Goal: Information Seeking & Learning: Learn about a topic

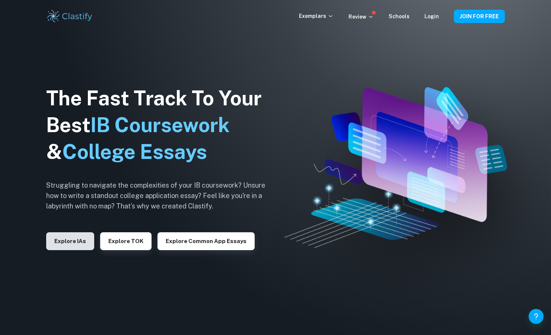
click at [74, 241] on button "Explore IAs" at bounding box center [70, 241] width 48 height 18
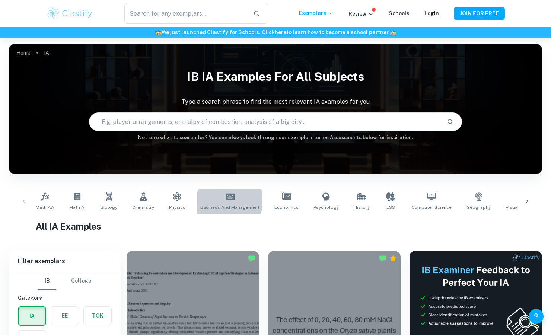
click at [226, 200] on icon at bounding box center [230, 196] width 9 height 9
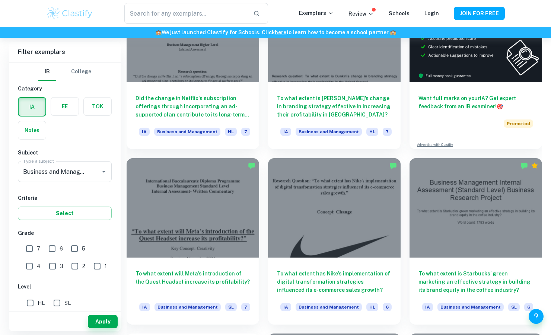
scroll to position [268, 0]
click at [32, 246] on input "7" at bounding box center [29, 248] width 15 height 15
checkbox input "true"
click at [36, 306] on input "HL" at bounding box center [30, 303] width 15 height 15
checkbox input "true"
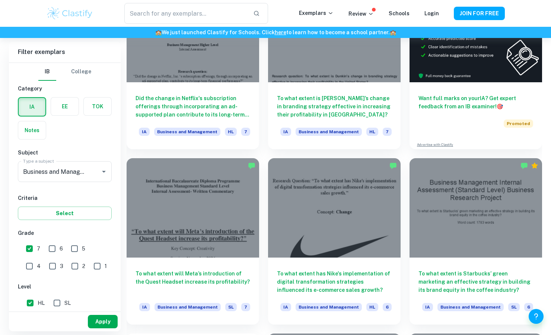
click at [99, 317] on button "Apply" at bounding box center [103, 321] width 30 height 13
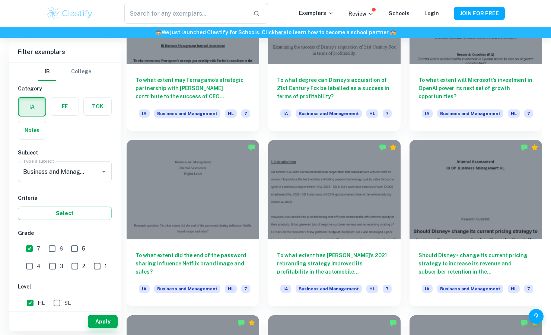
scroll to position [813, 0]
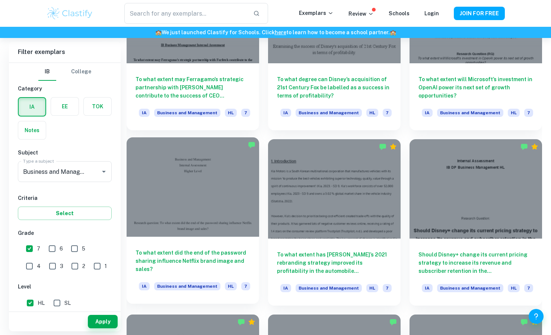
click at [223, 210] on div at bounding box center [193, 186] width 133 height 99
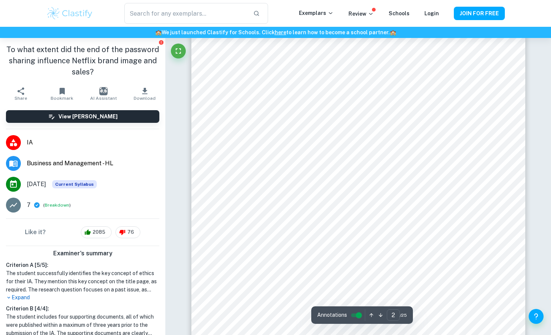
scroll to position [593, 0]
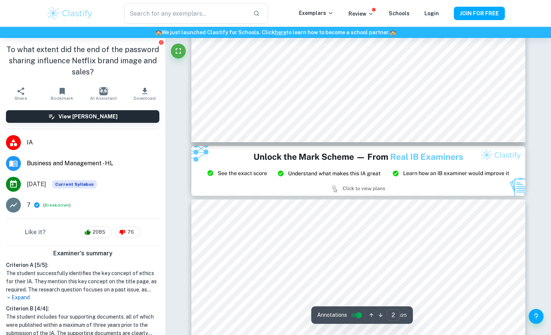
type input "3"
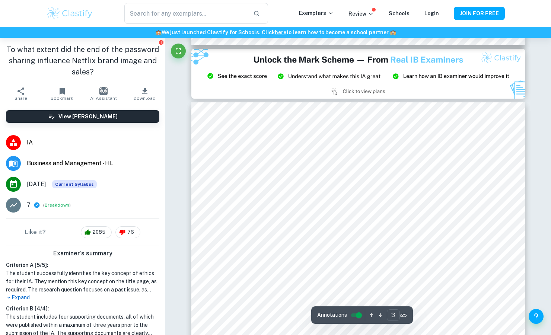
scroll to position [1002, 0]
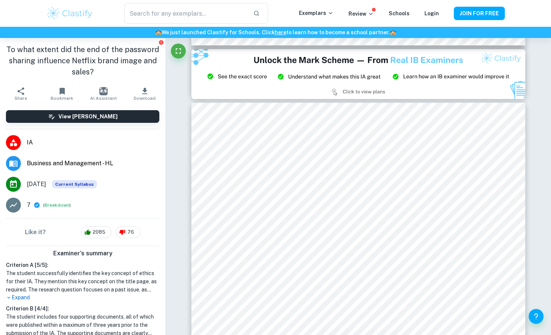
drag, startPoint x: 233, startPoint y: 181, endPoint x: 296, endPoint y: 181, distance: 62.9
click at [296, 181] on div at bounding box center [358, 181] width 253 height 16
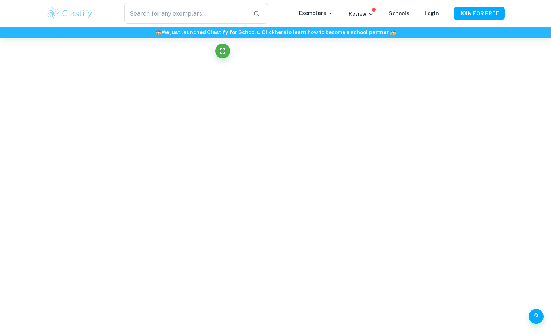
scroll to position [653, 0]
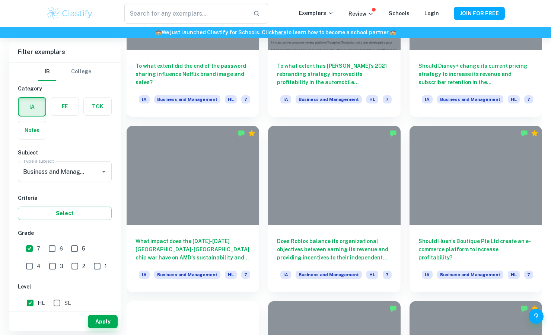
scroll to position [813, 0]
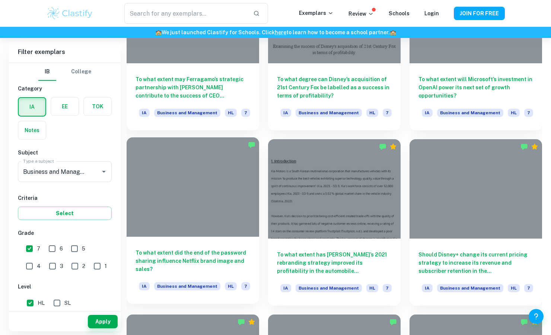
click at [186, 166] on div at bounding box center [193, 186] width 133 height 99
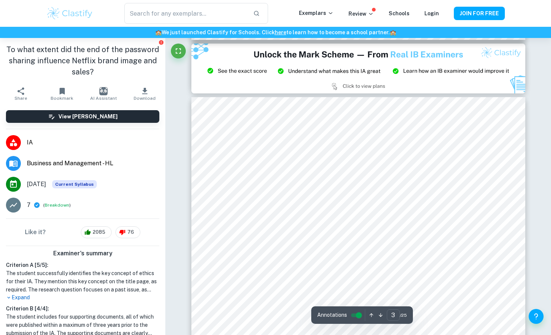
scroll to position [1007, 0]
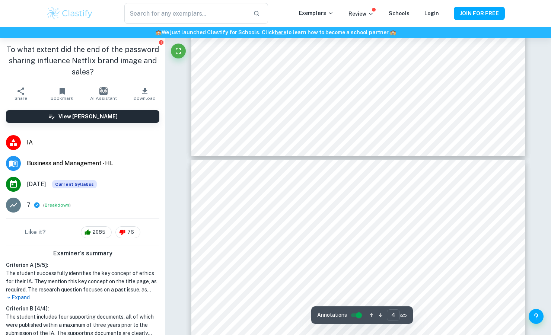
type input "3"
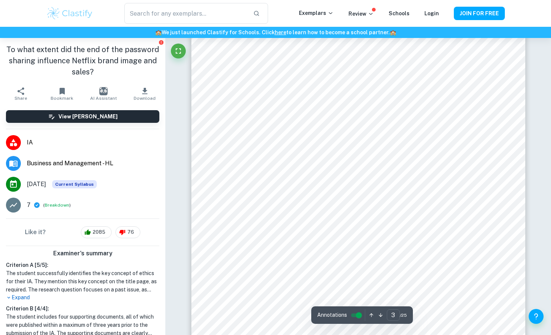
scroll to position [1063, 0]
